Goal: Find specific page/section: Find specific page/section

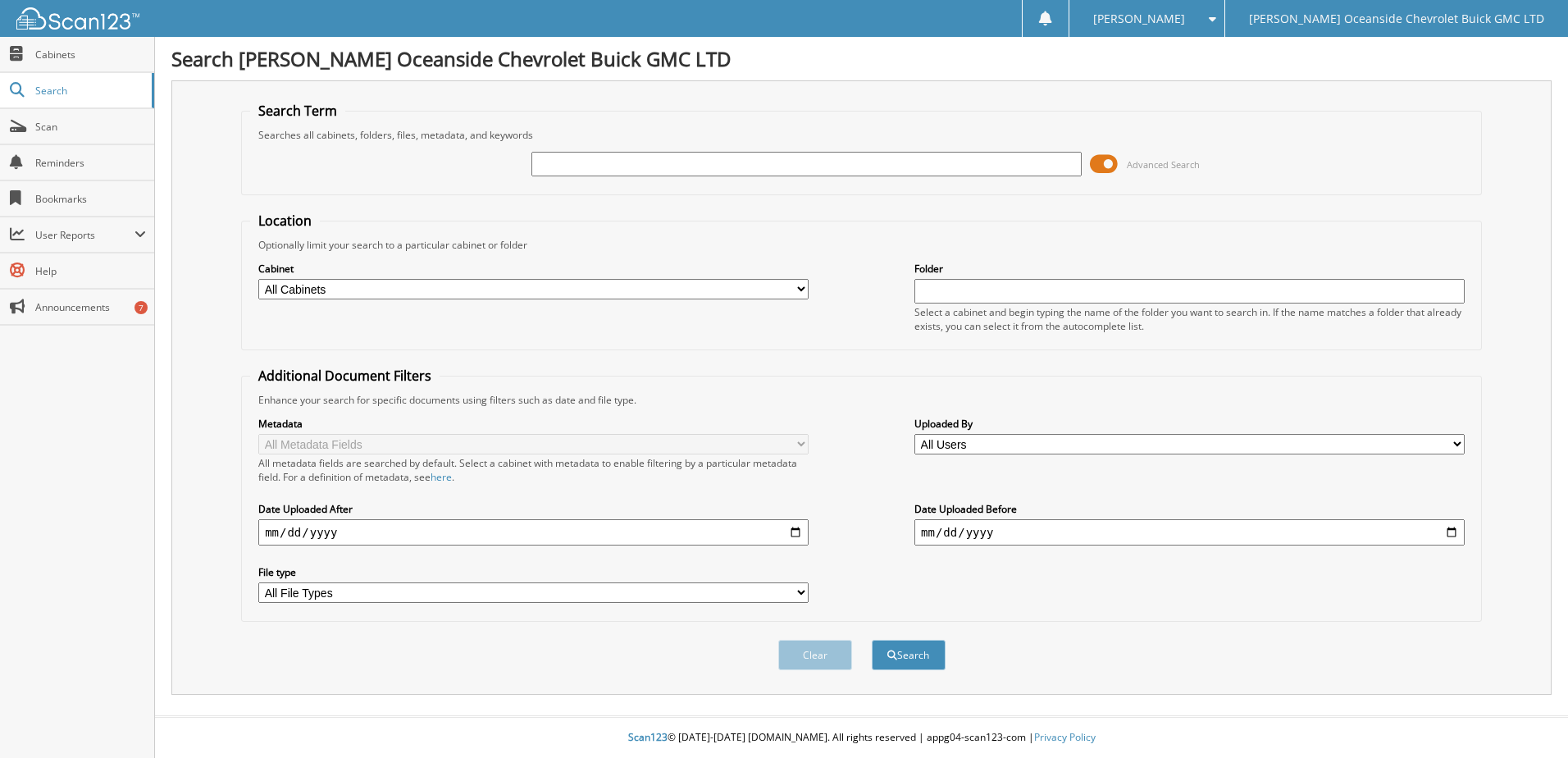
click at [617, 168] on input "text" at bounding box center [806, 165] width 550 height 25
type input "rumbaoa"
click at [872, 640] on button "Search" at bounding box center [908, 656] width 74 height 31
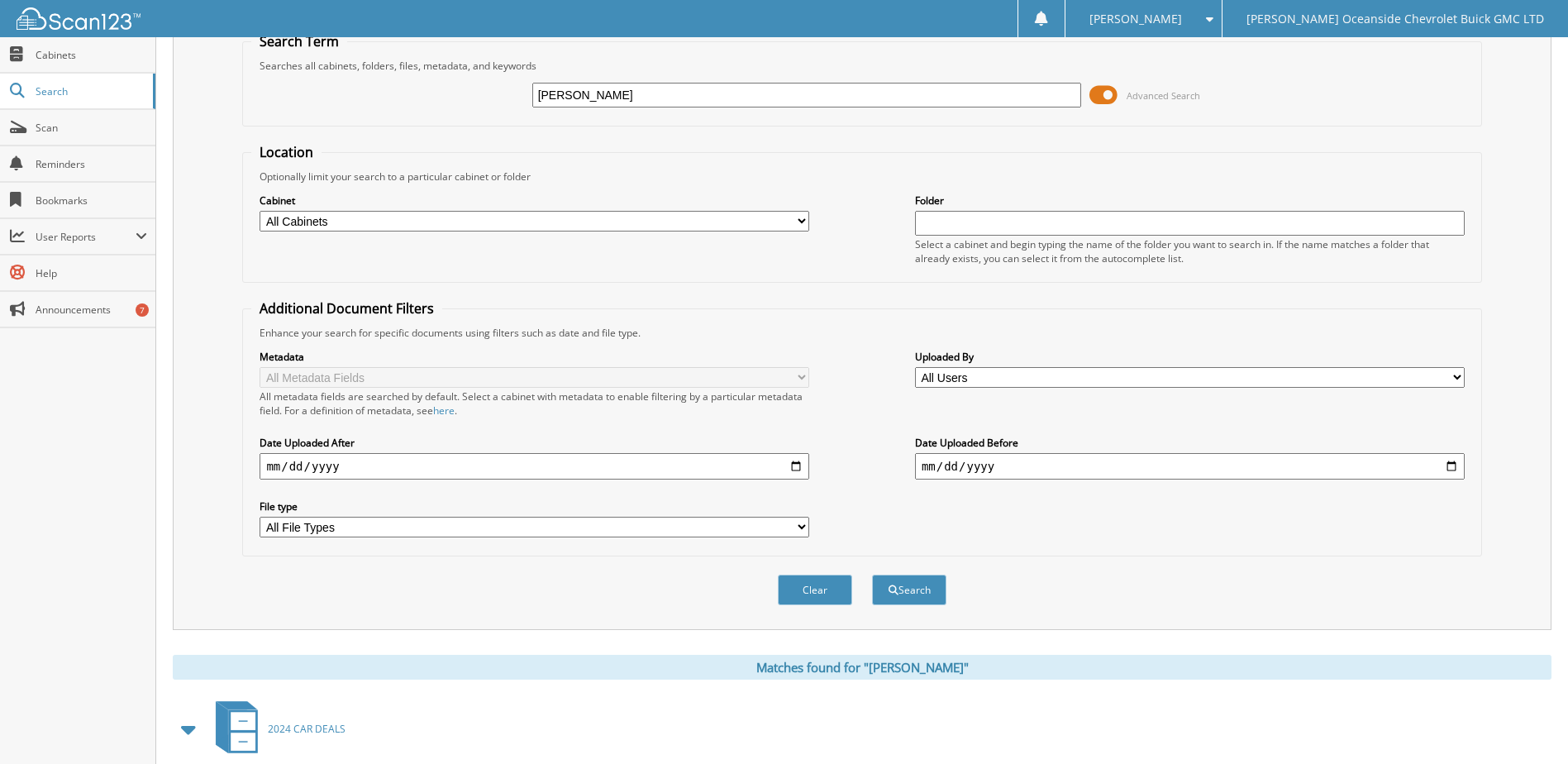
scroll to position [160, 0]
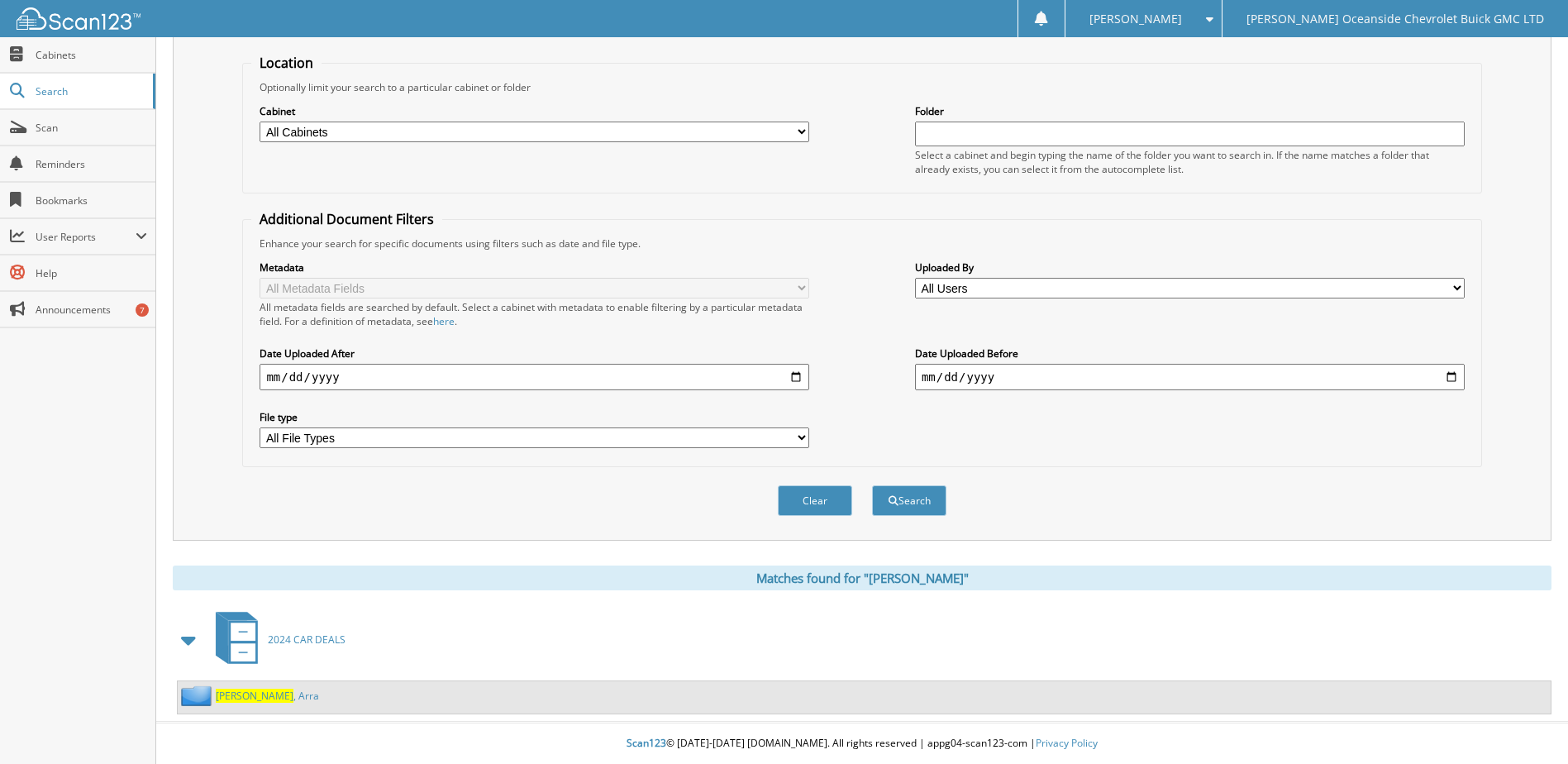
click at [247, 694] on span "Rumbaoa" at bounding box center [255, 696] width 78 height 14
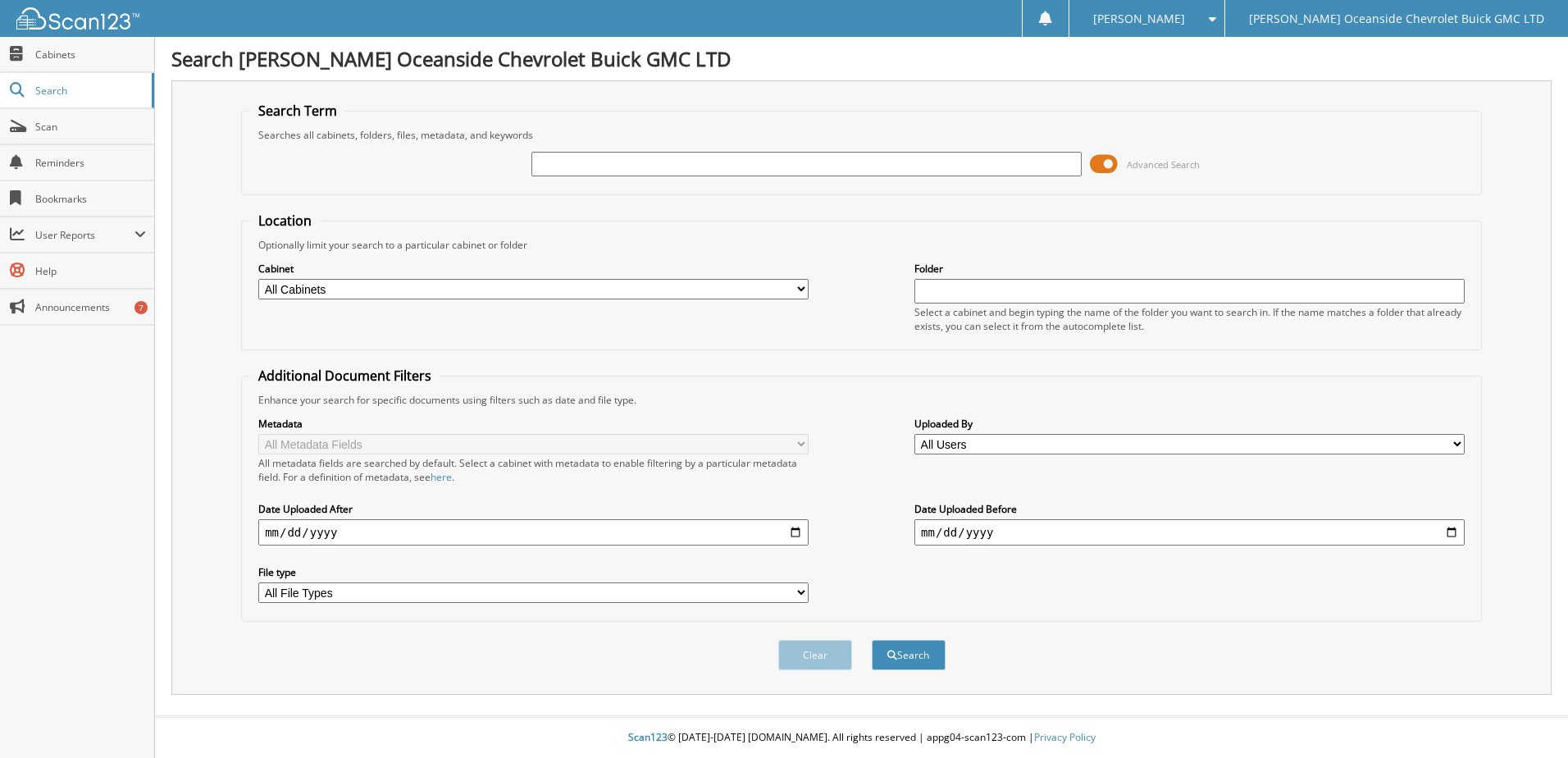
click at [625, 160] on input "text" at bounding box center [806, 165] width 550 height 25
type input "descoteau"
click at [872, 640] on button "Search" at bounding box center [908, 656] width 74 height 31
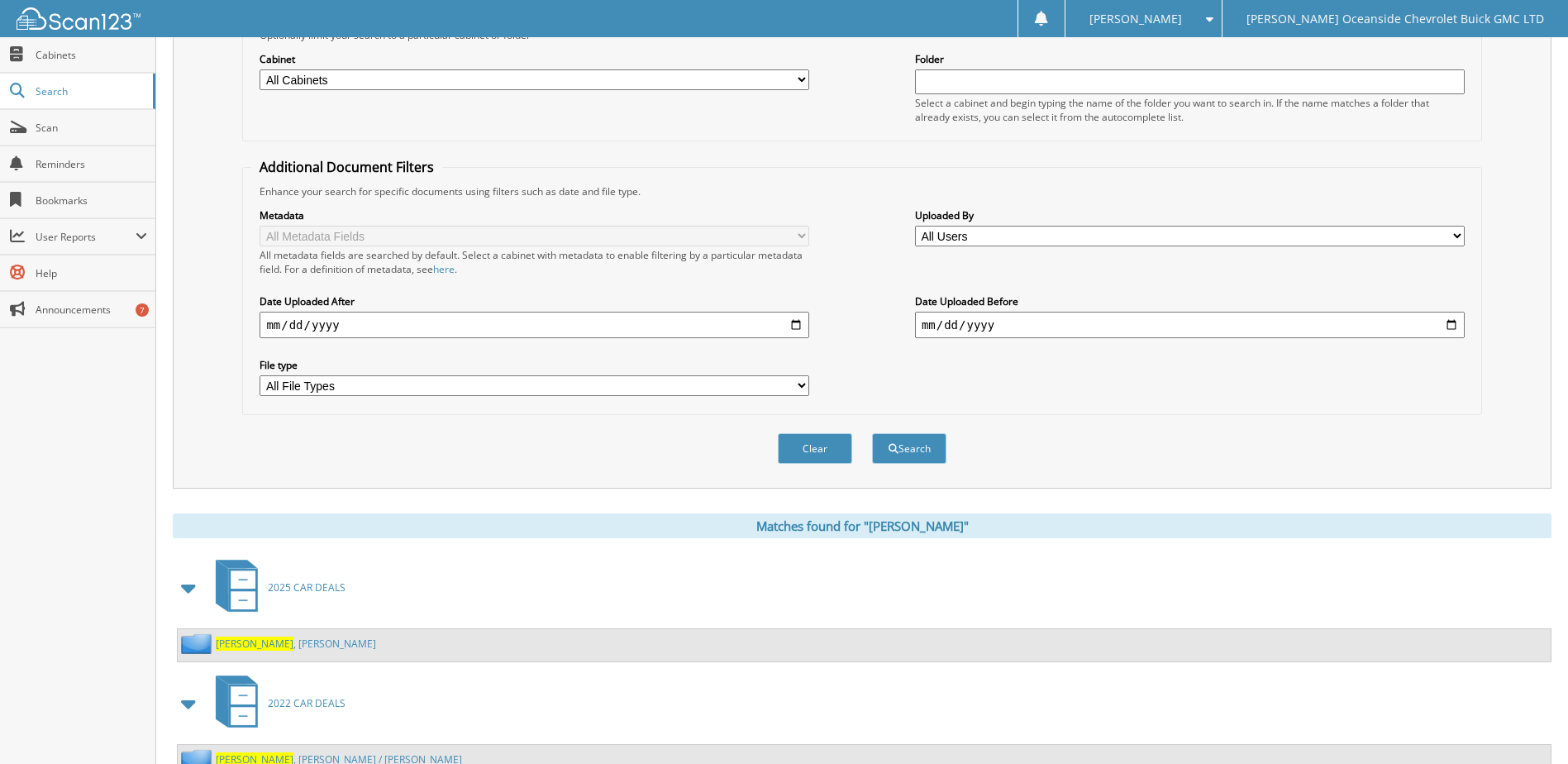
scroll to position [276, 0]
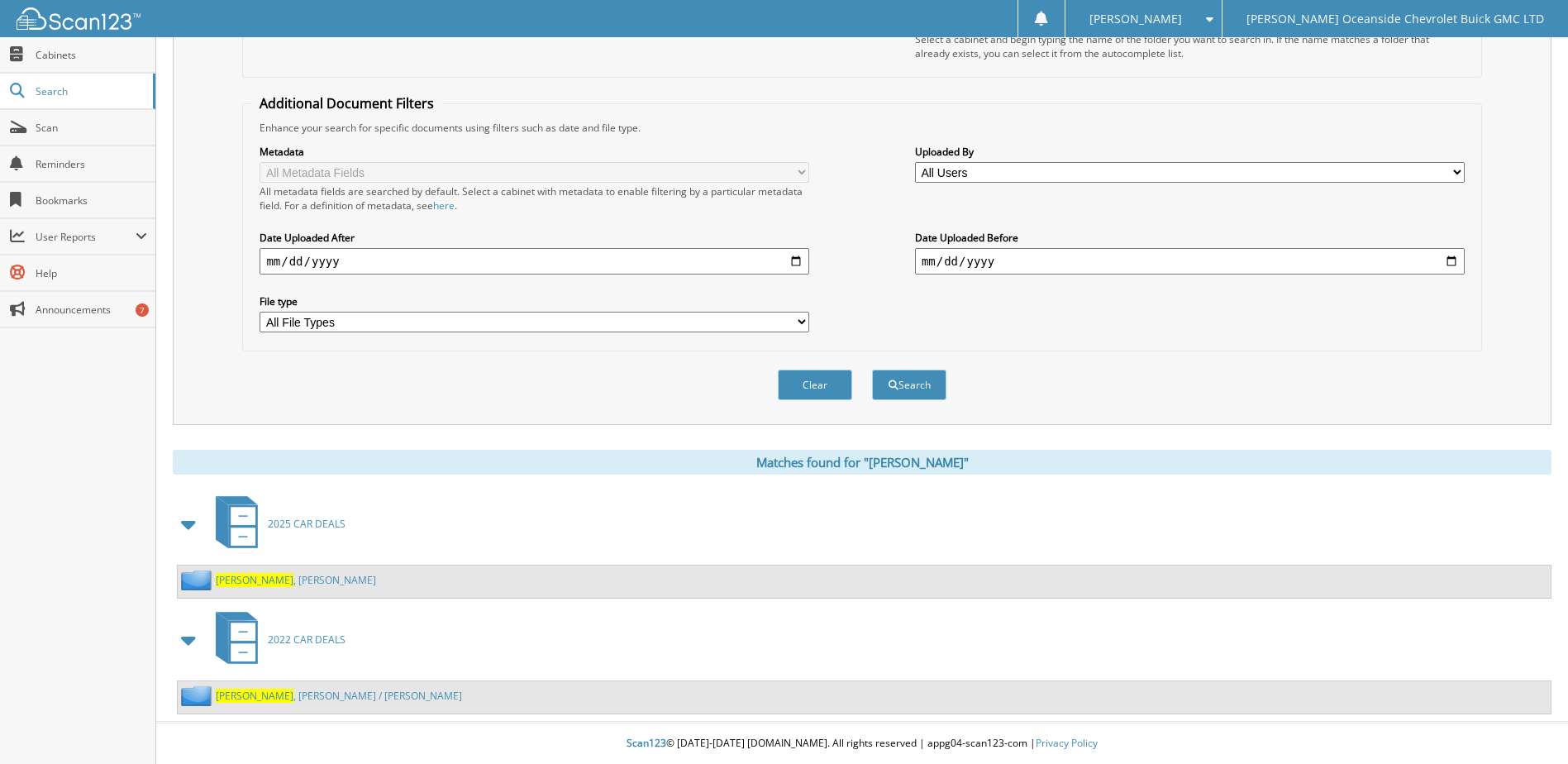
click at [263, 580] on span "DESCOTEAU" at bounding box center [255, 580] width 78 height 14
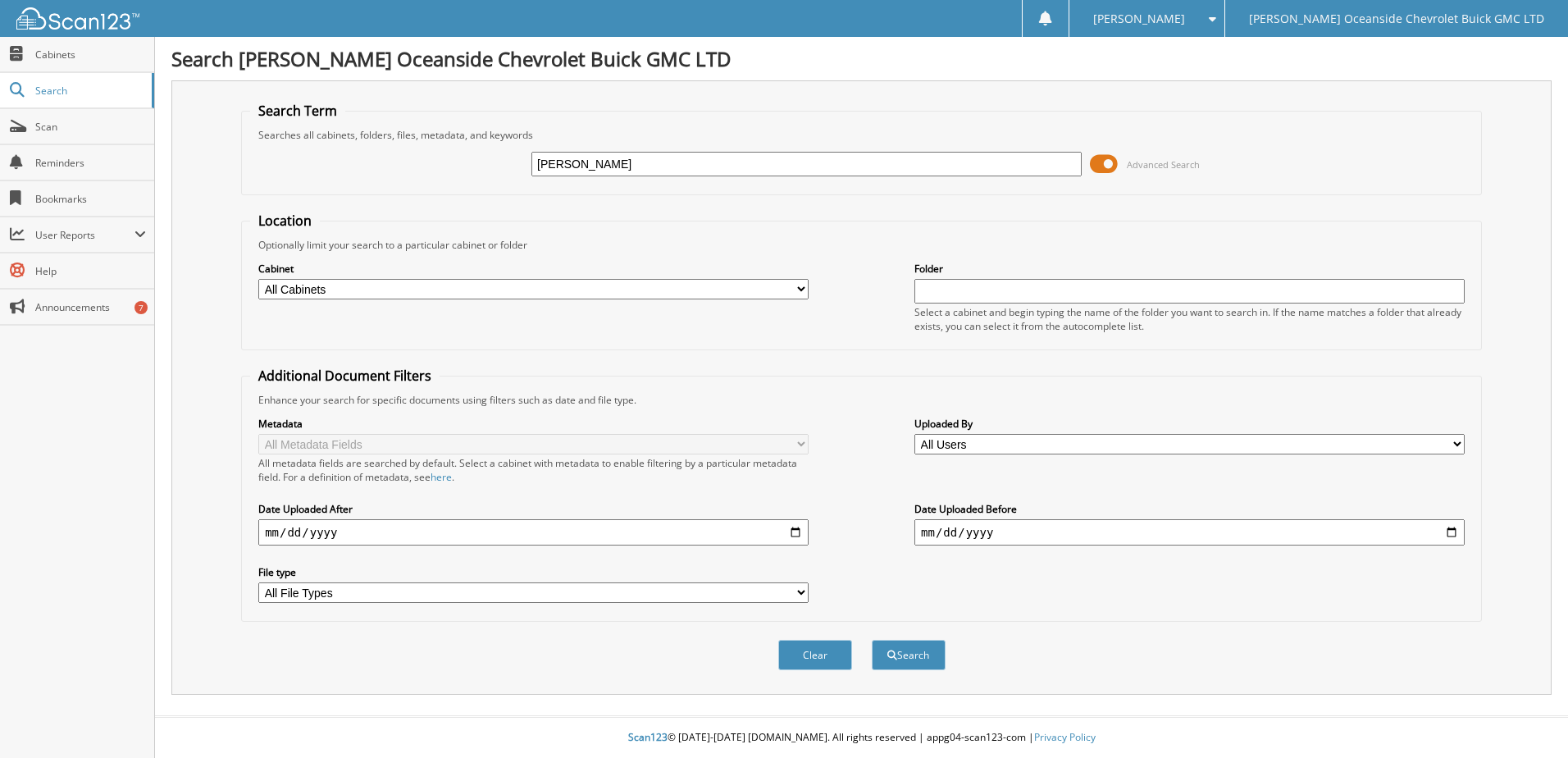
type input "[PERSON_NAME]"
click at [872, 640] on button "Search" at bounding box center [908, 656] width 74 height 31
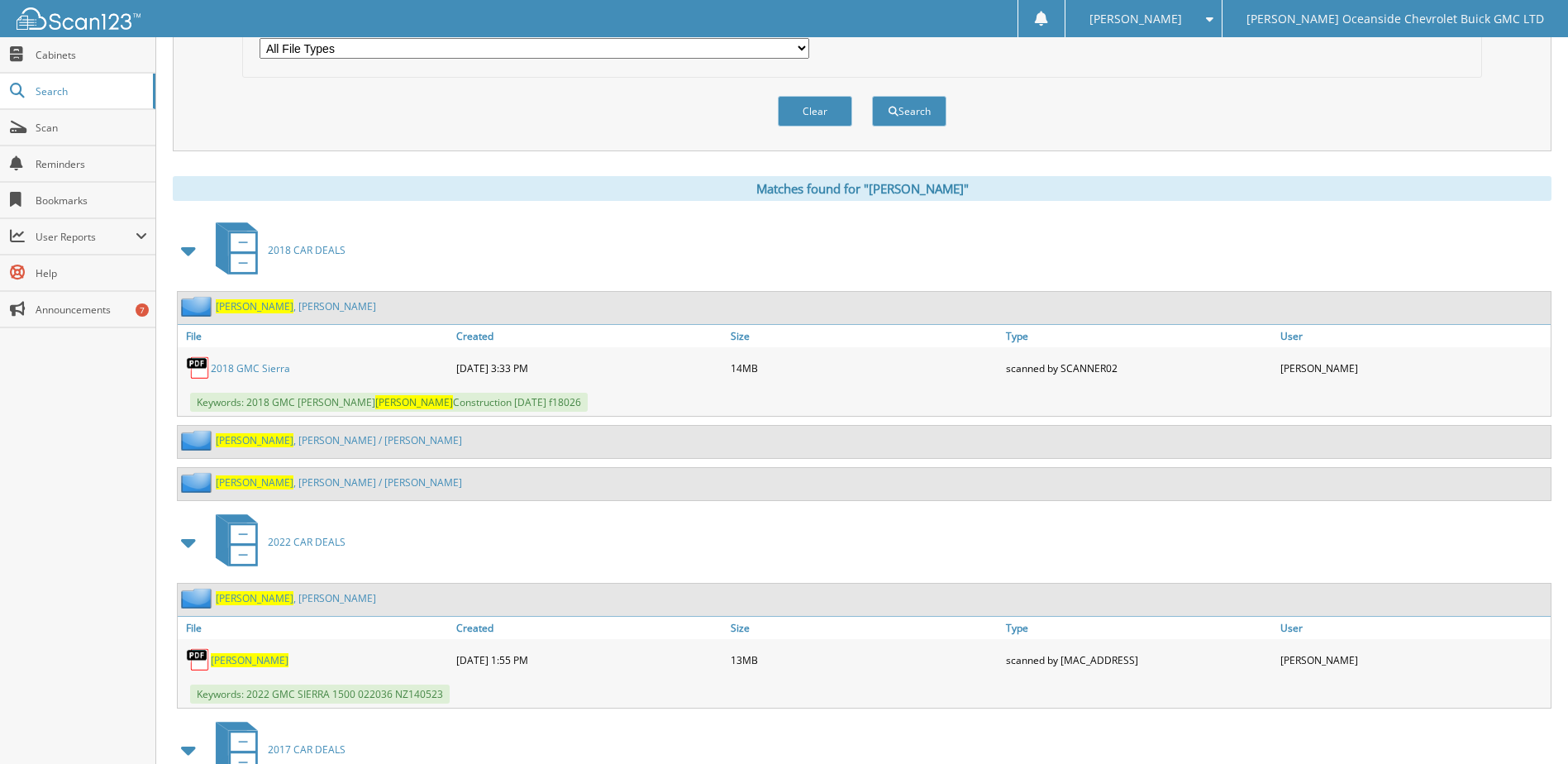
scroll to position [478, 0]
